Goal: Find specific page/section: Find specific page/section

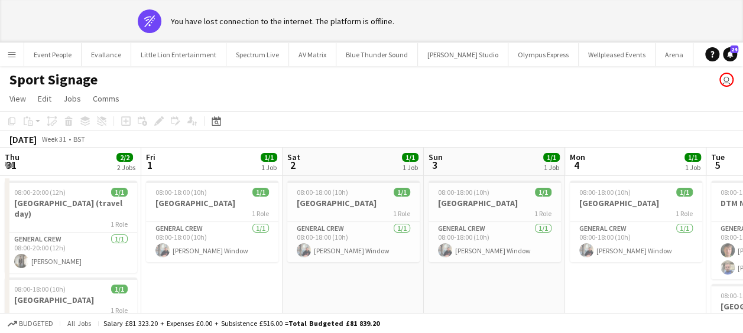
scroll to position [0, 465]
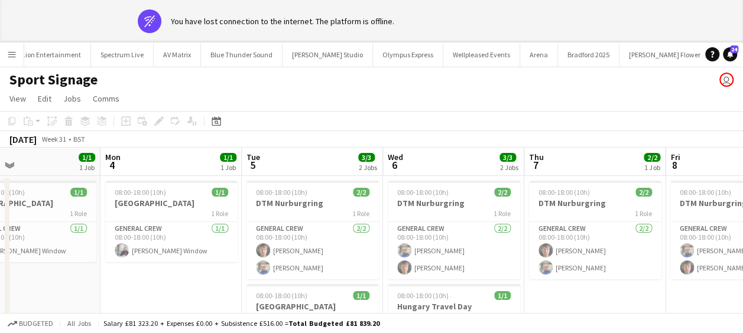
click at [12, 53] on app-icon "Menu" at bounding box center [11, 54] width 9 height 9
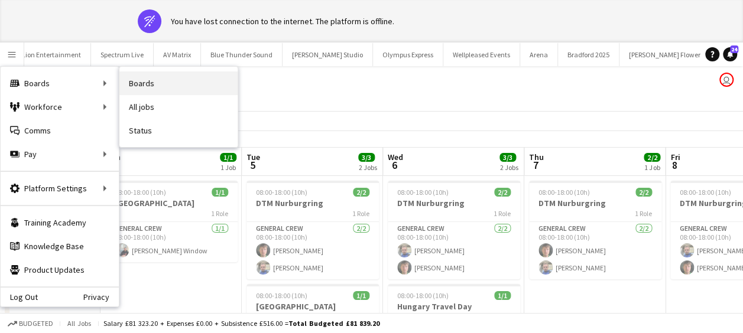
click at [158, 78] on link "Boards" at bounding box center [178, 84] width 118 height 24
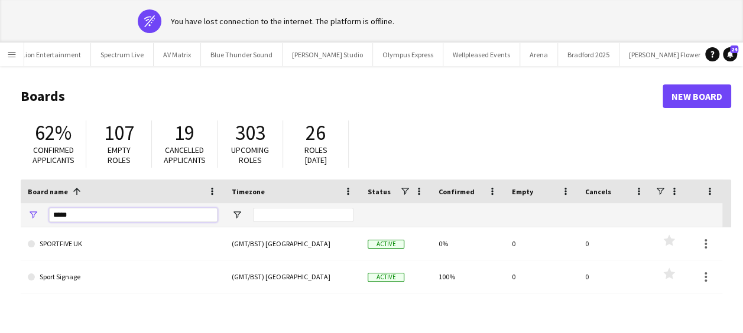
drag, startPoint x: 81, startPoint y: 211, endPoint x: 45, endPoint y: 221, distance: 37.4
click at [43, 222] on div "*****" at bounding box center [123, 215] width 204 height 24
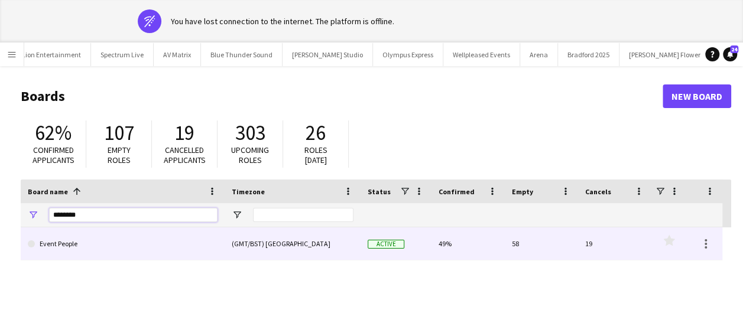
type input "********"
click at [83, 241] on link "Event People" at bounding box center [123, 244] width 190 height 33
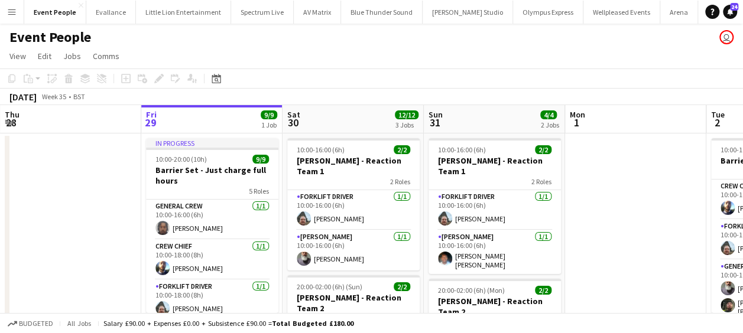
drag, startPoint x: 125, startPoint y: 214, endPoint x: 397, endPoint y: 231, distance: 271.8
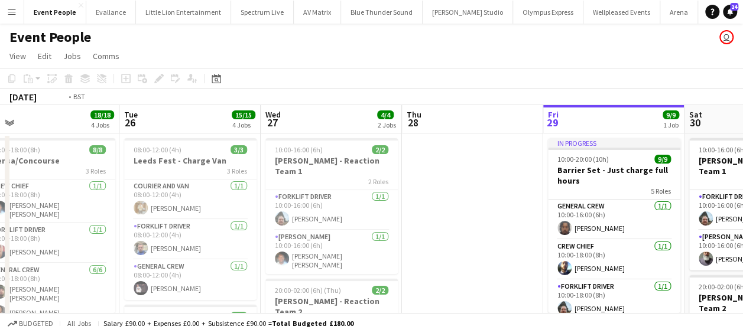
drag, startPoint x: 95, startPoint y: 247, endPoint x: 301, endPoint y: 259, distance: 207.2
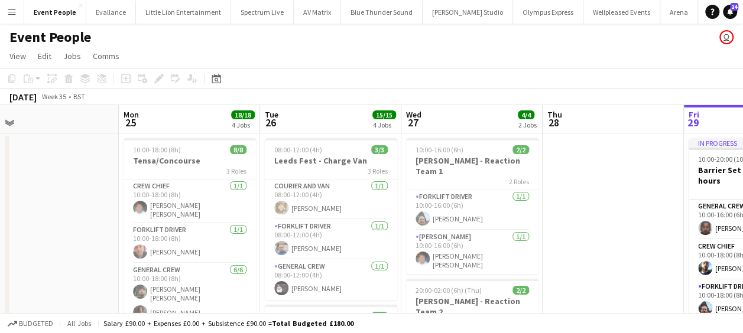
drag, startPoint x: 296, startPoint y: 273, endPoint x: 378, endPoint y: 280, distance: 83.0
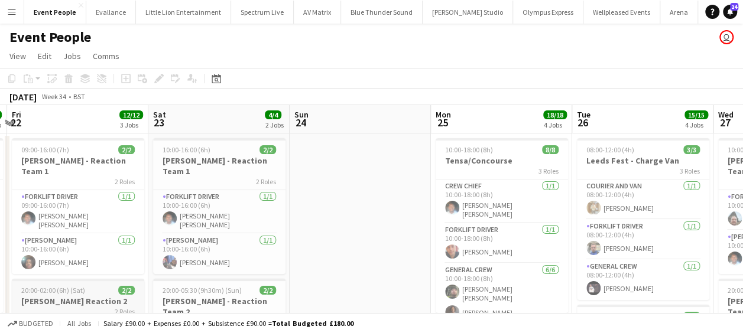
drag, startPoint x: 448, startPoint y: 280, endPoint x: 327, endPoint y: 280, distance: 120.6
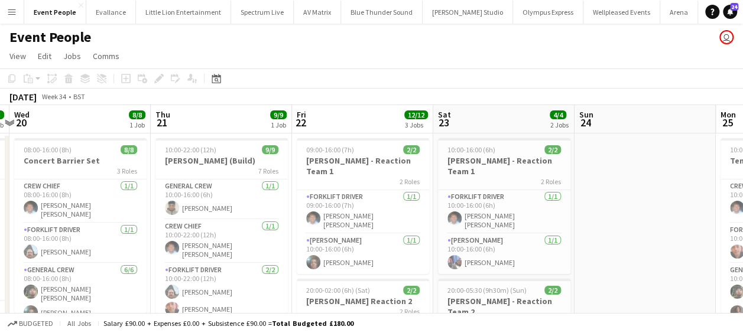
drag, startPoint x: 535, startPoint y: 281, endPoint x: 527, endPoint y: 280, distance: 8.9
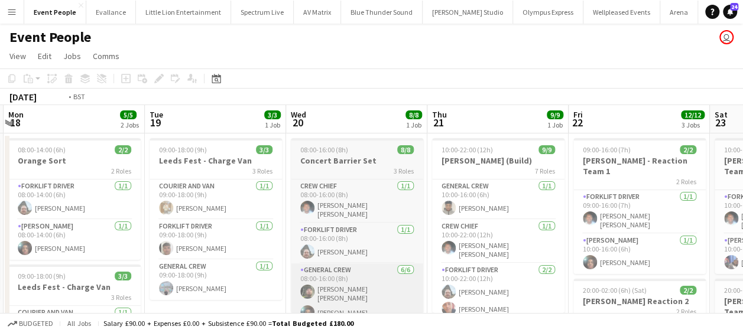
drag, startPoint x: 570, startPoint y: 279, endPoint x: 431, endPoint y: 273, distance: 138.4
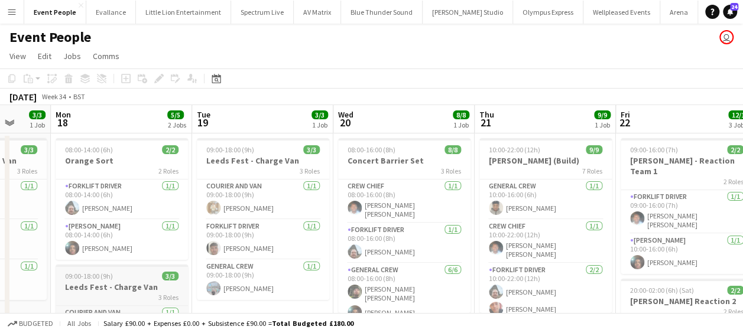
drag, startPoint x: 591, startPoint y: 273, endPoint x: 381, endPoint y: 272, distance: 210.4
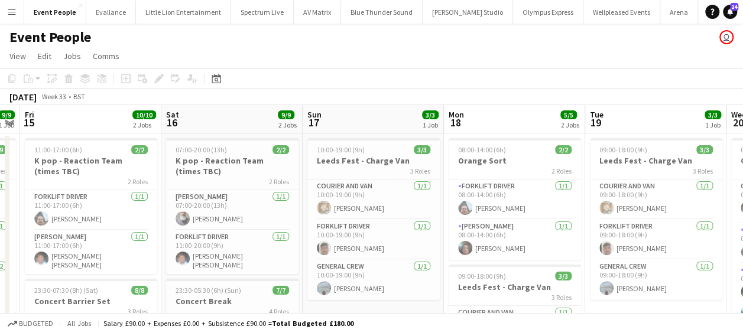
drag, startPoint x: 610, startPoint y: 274, endPoint x: 569, endPoint y: 274, distance: 40.8
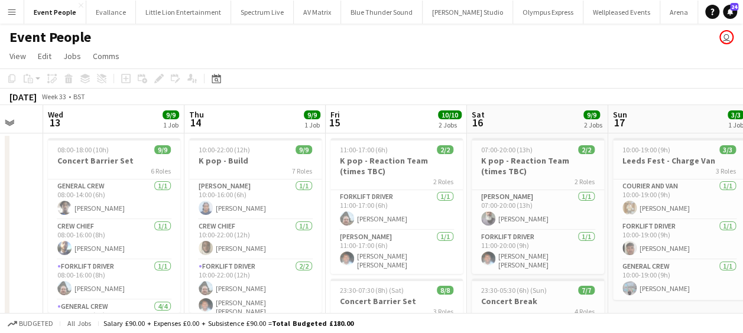
drag, startPoint x: 631, startPoint y: 274, endPoint x: 379, endPoint y: 270, distance: 251.8
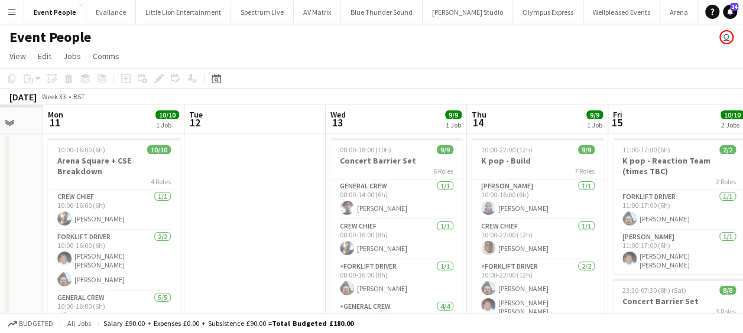
drag, startPoint x: 634, startPoint y: 271, endPoint x: 525, endPoint y: 267, distance: 108.8
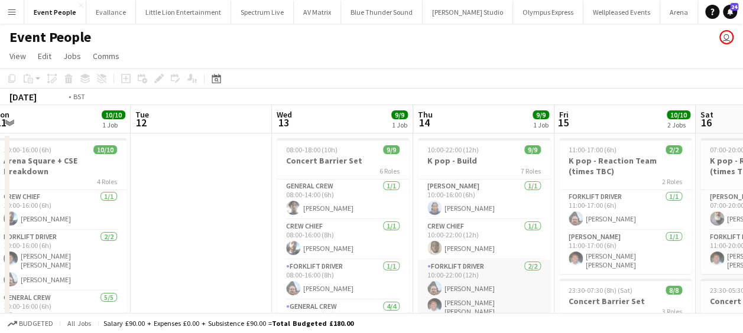
drag, startPoint x: 480, startPoint y: 267, endPoint x: 621, endPoint y: 267, distance: 141.3
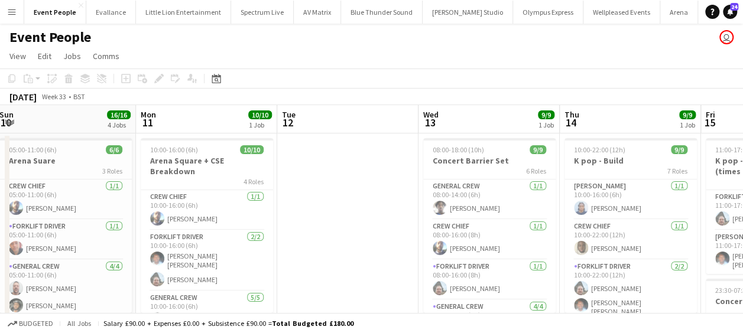
drag, startPoint x: 481, startPoint y: 266, endPoint x: 656, endPoint y: 267, distance: 175.0
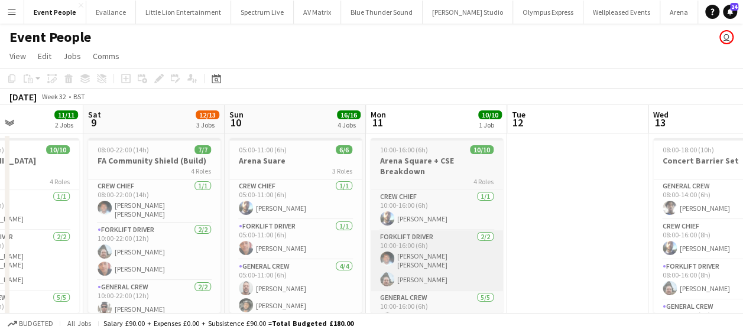
drag, startPoint x: 496, startPoint y: 266, endPoint x: 575, endPoint y: 267, distance: 78.6
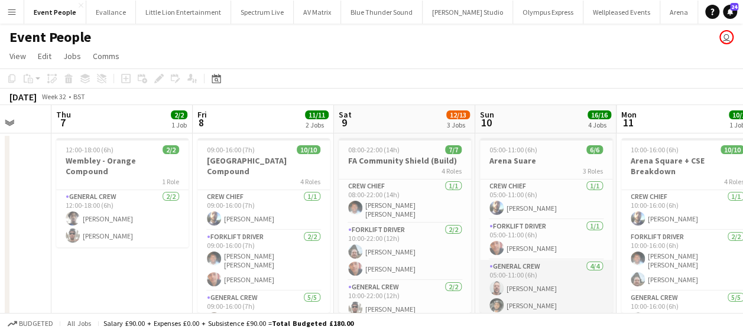
drag, startPoint x: 421, startPoint y: 265, endPoint x: 529, endPoint y: 265, distance: 108.2
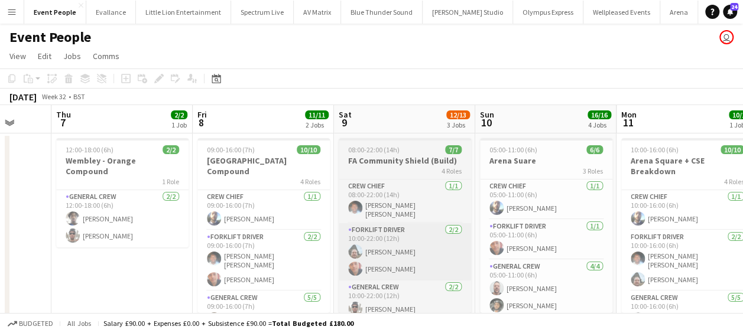
drag, startPoint x: 481, startPoint y: 249, endPoint x: 596, endPoint y: 253, distance: 115.3
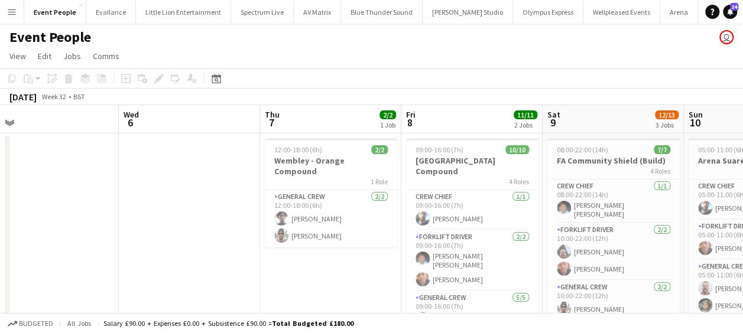
drag, startPoint x: 442, startPoint y: 251, endPoint x: 434, endPoint y: 250, distance: 7.7
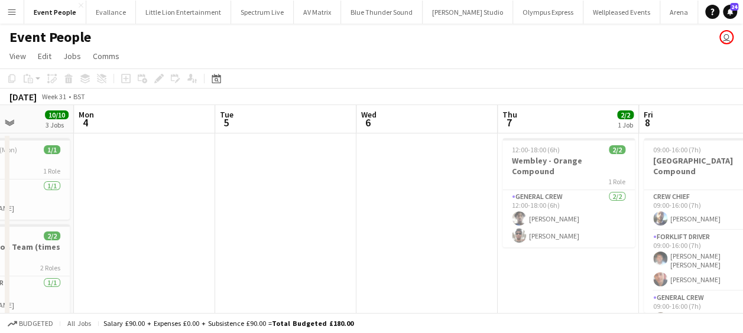
drag, startPoint x: 470, startPoint y: 248, endPoint x: 401, endPoint y: 249, distance: 69.8
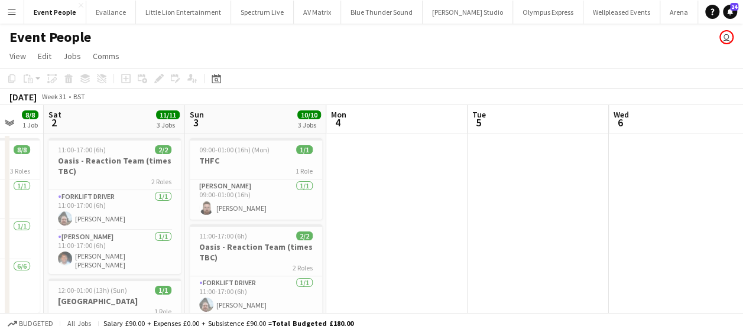
drag, startPoint x: 483, startPoint y: 249, endPoint x: 426, endPoint y: 249, distance: 57.9
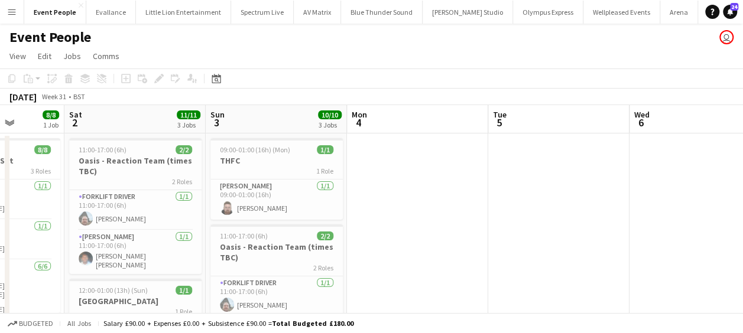
drag, startPoint x: 400, startPoint y: 249, endPoint x: 470, endPoint y: 249, distance: 70.3
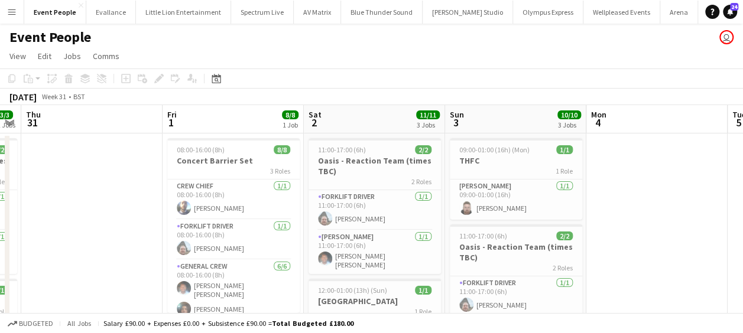
drag, startPoint x: 417, startPoint y: 251, endPoint x: 404, endPoint y: 252, distance: 13.6
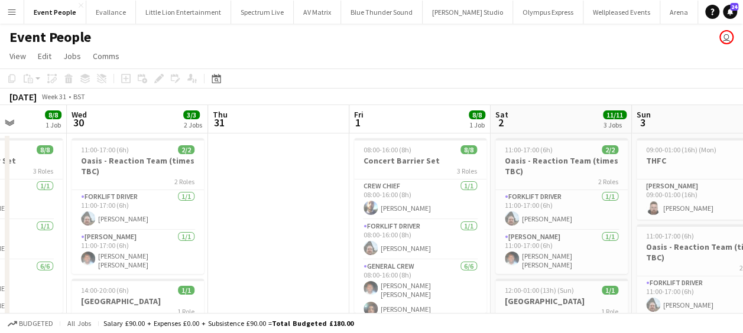
drag, startPoint x: 441, startPoint y: 255, endPoint x: 585, endPoint y: 255, distance: 144.2
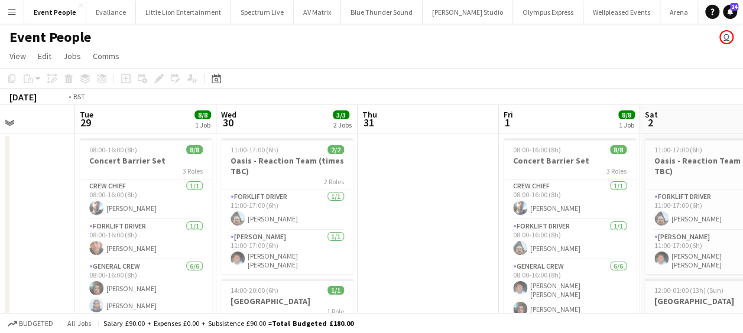
drag, startPoint x: 577, startPoint y: 255, endPoint x: 521, endPoint y: 255, distance: 55.6
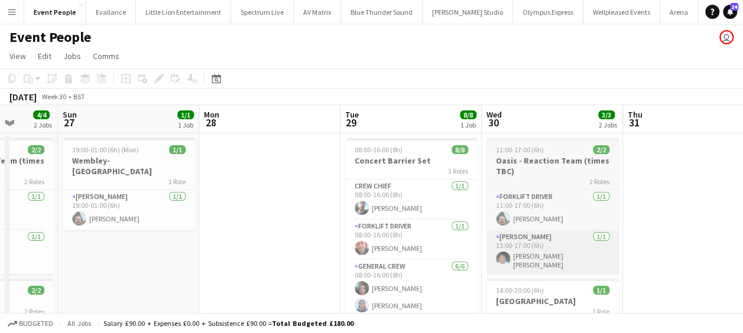
drag, startPoint x: 609, startPoint y: 257, endPoint x: 601, endPoint y: 258, distance: 7.8
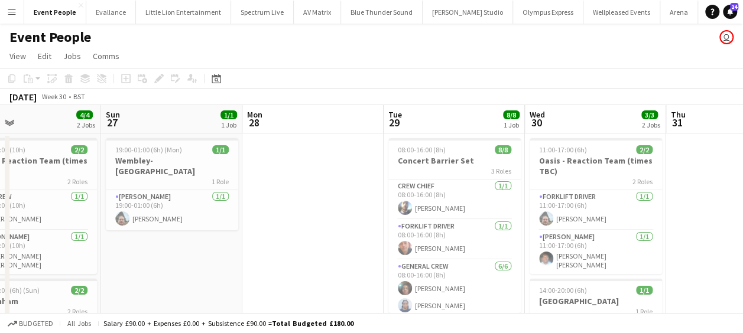
drag, startPoint x: 571, startPoint y: 258, endPoint x: 616, endPoint y: 251, distance: 45.5
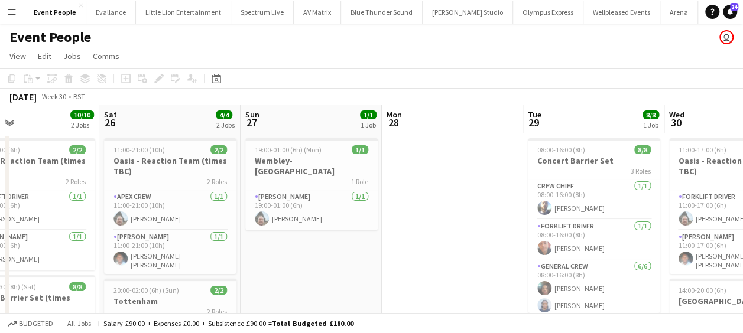
drag, startPoint x: 657, startPoint y: 247, endPoint x: 641, endPoint y: 241, distance: 17.2
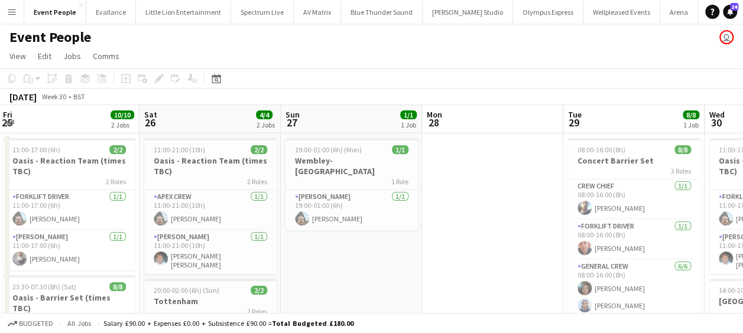
drag, startPoint x: 520, startPoint y: 242, endPoint x: 566, endPoint y: 244, distance: 46.1
